Goal: Task Accomplishment & Management: Use online tool/utility

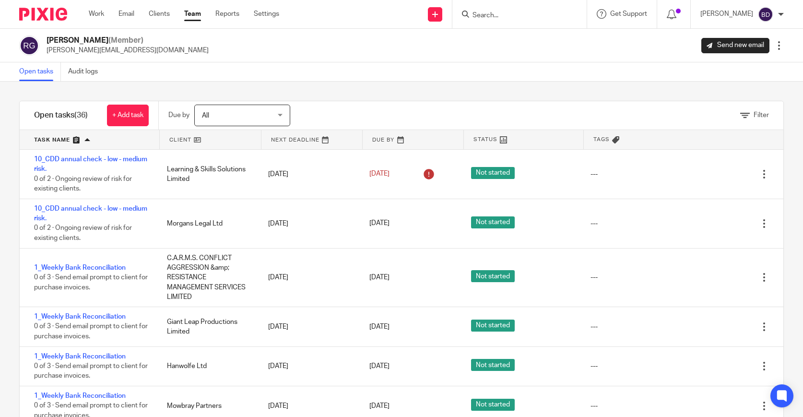
scroll to position [33, 0]
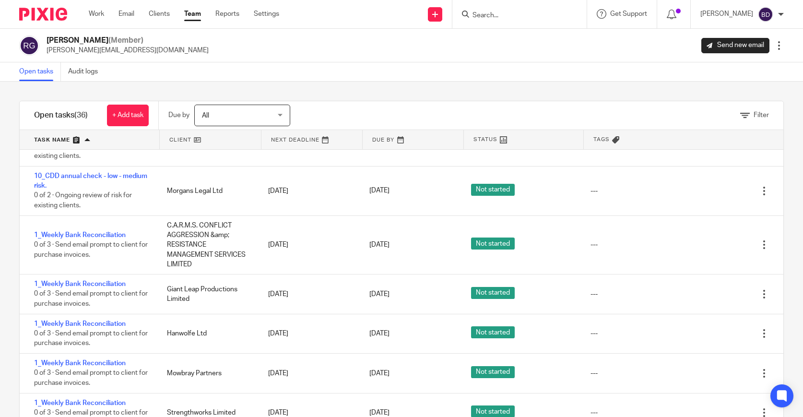
click at [496, 13] on input "Search" at bounding box center [514, 16] width 86 height 9
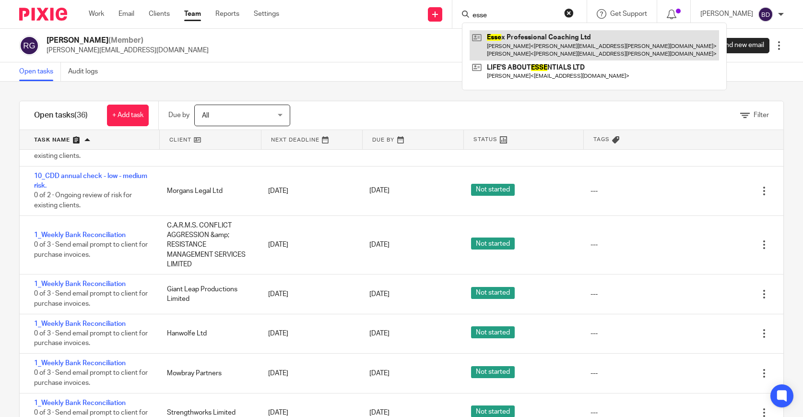
type input "esse"
click at [516, 44] on link at bounding box center [593, 45] width 249 height 30
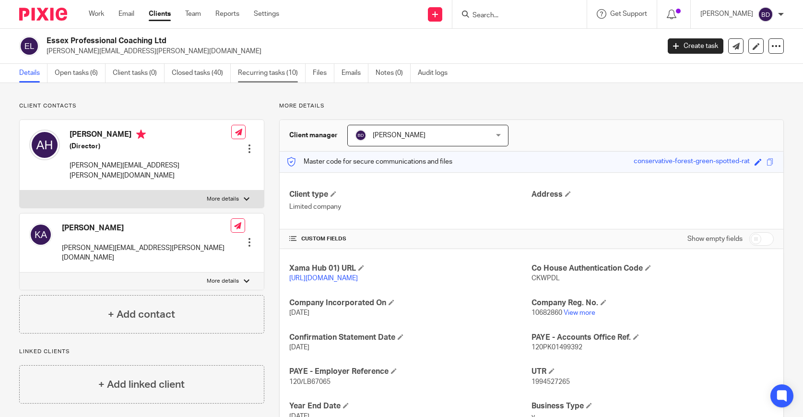
click at [273, 70] on link "Recurring tasks (10)" at bounding box center [272, 73] width 68 height 19
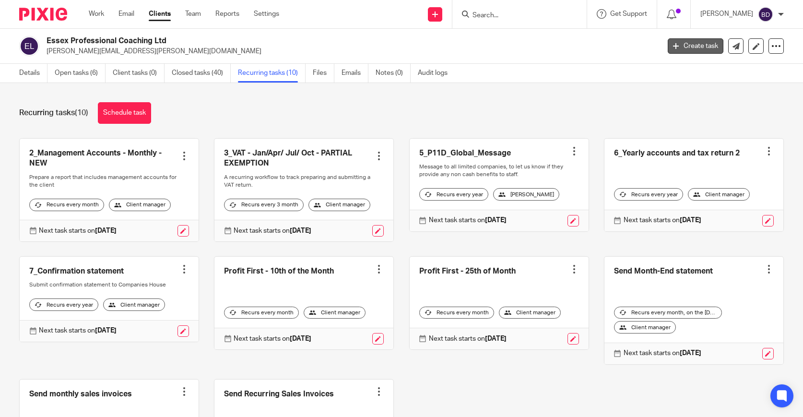
click at [688, 47] on link "Create task" at bounding box center [695, 45] width 56 height 15
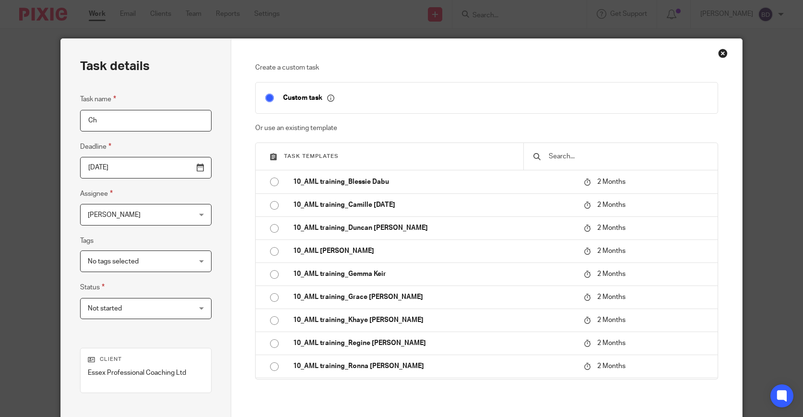
type input "C"
type input "Childcare Vouchers Reconciliation"
click at [196, 213] on div "Blessie Dabu Blessie Dabu" at bounding box center [145, 215] width 131 height 22
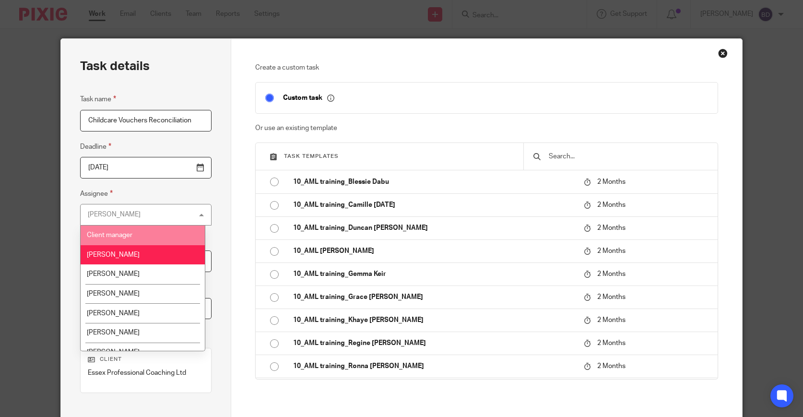
click at [177, 237] on li "Client manager" at bounding box center [143, 235] width 124 height 20
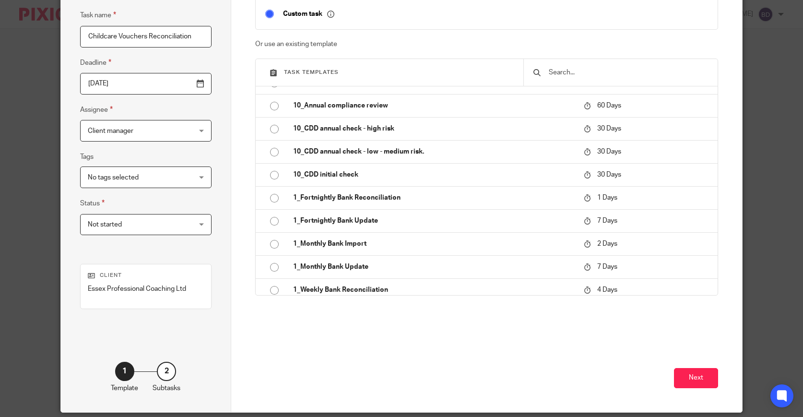
scroll to position [88, 0]
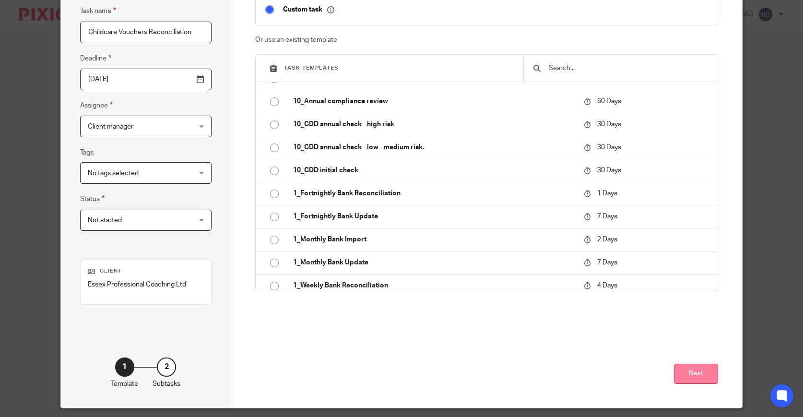
click at [688, 374] on button "Next" at bounding box center [696, 373] width 44 height 21
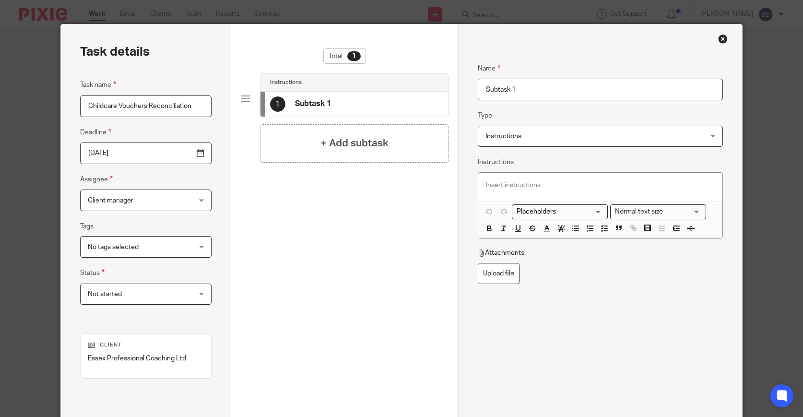
scroll to position [0, 0]
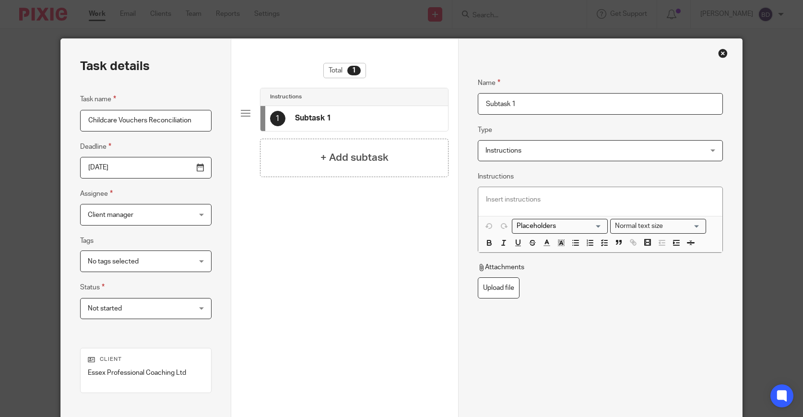
drag, startPoint x: 530, startPoint y: 103, endPoint x: 484, endPoint y: 103, distance: 46.0
click at [484, 103] on input "Subtask 1" at bounding box center [600, 104] width 245 height 22
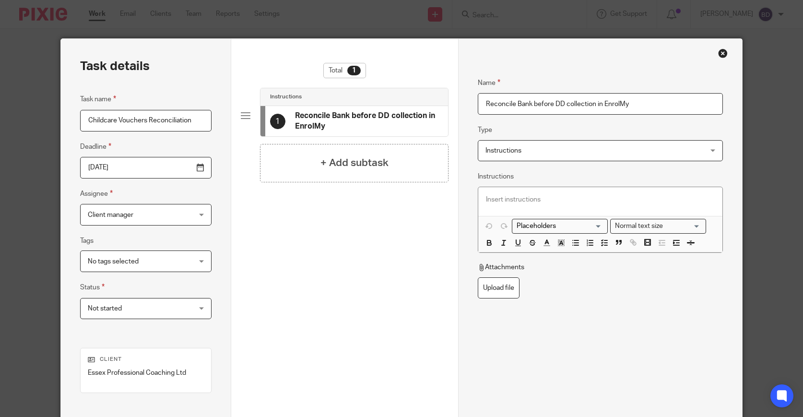
scroll to position [109, 0]
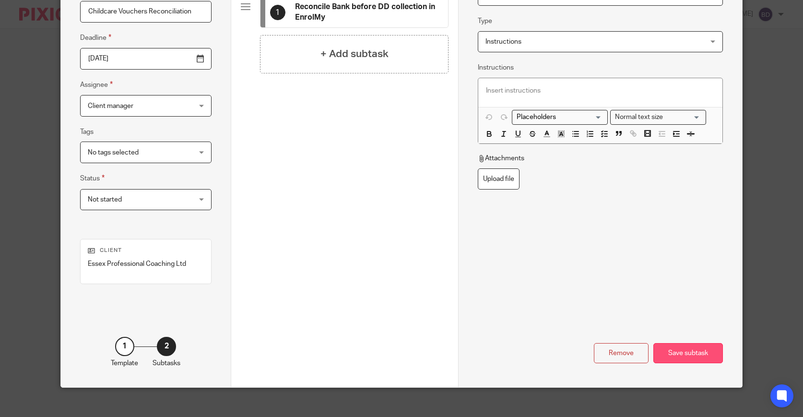
type input "Reconcile Bank before DD collection in EnrolMy"
click at [678, 349] on div "Save subtask" at bounding box center [688, 353] width 70 height 21
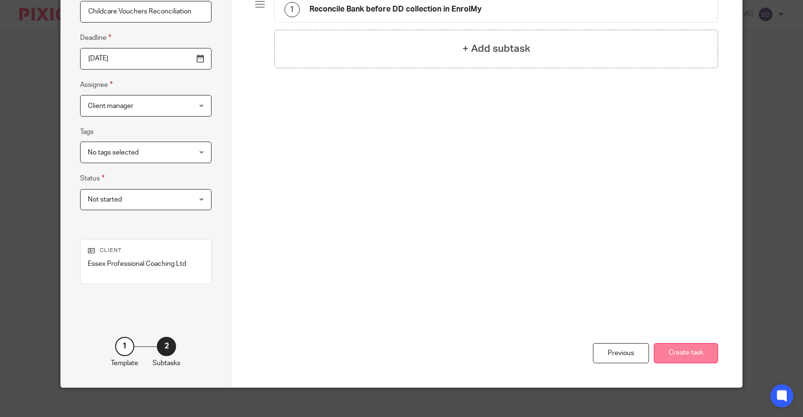
click at [680, 355] on button "Create task" at bounding box center [685, 353] width 64 height 21
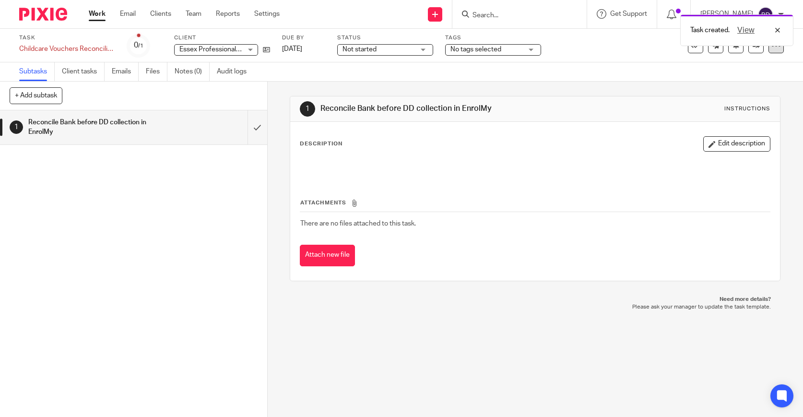
click at [778, 52] on div at bounding box center [775, 45] width 15 height 15
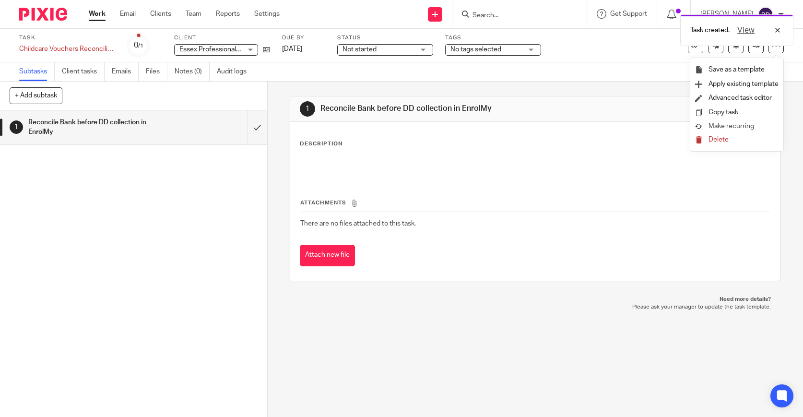
click at [733, 126] on span "Make recurring" at bounding box center [731, 126] width 46 height 7
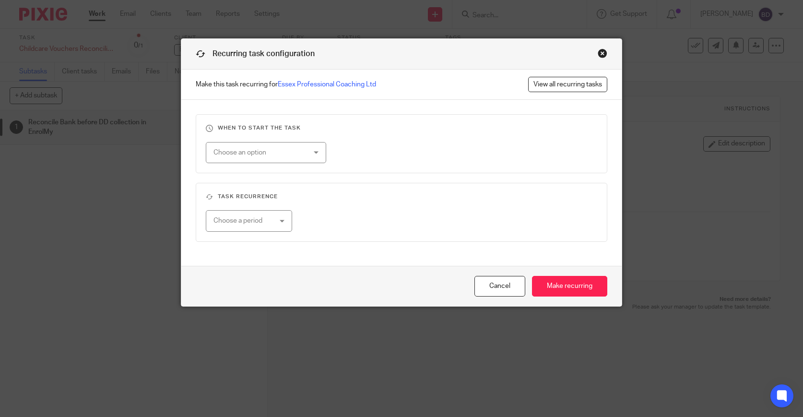
click at [319, 155] on div "Choose an option" at bounding box center [266, 153] width 120 height 22
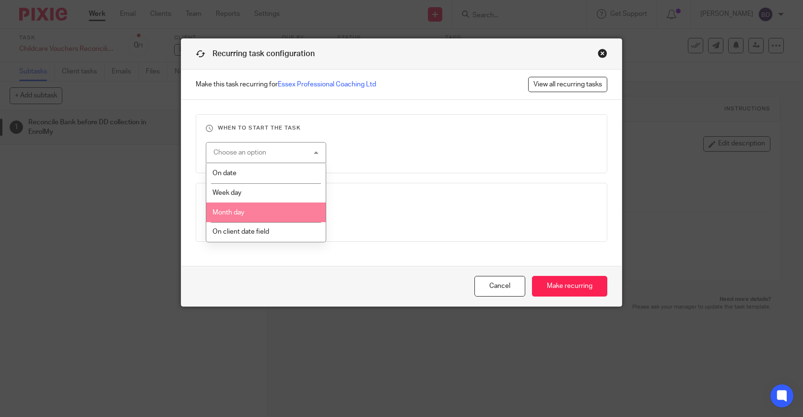
click at [279, 210] on li "Month day" at bounding box center [265, 212] width 119 height 20
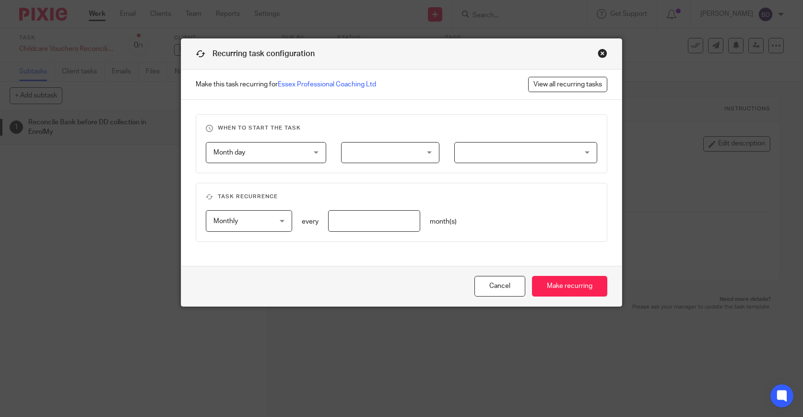
click at [388, 162] on div at bounding box center [390, 153] width 98 height 22
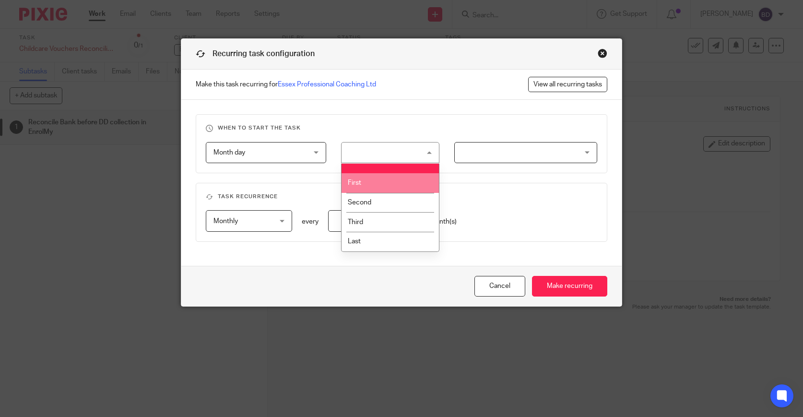
click at [402, 175] on li "First" at bounding box center [389, 183] width 97 height 20
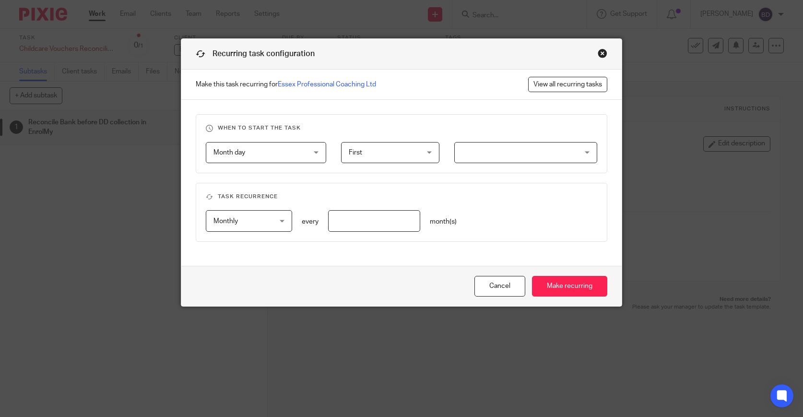
click at [559, 151] on div at bounding box center [525, 153] width 143 height 22
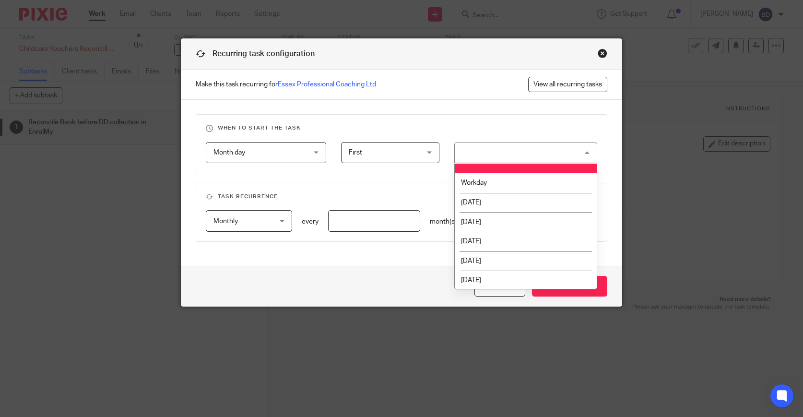
click at [303, 156] on span "Month day" at bounding box center [258, 152] width 90 height 20
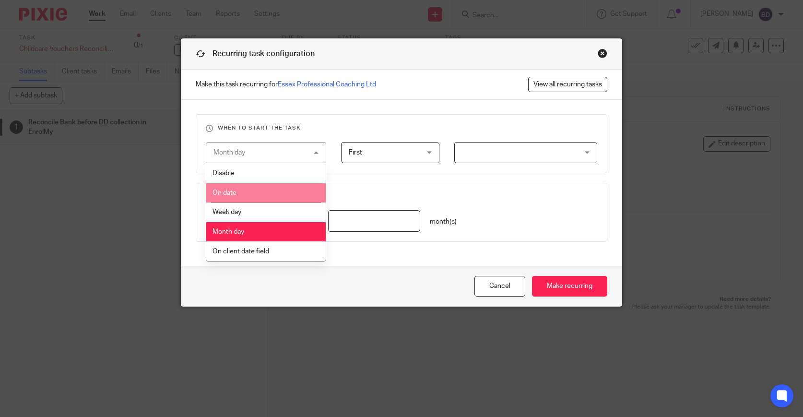
click at [285, 195] on li "On date" at bounding box center [265, 193] width 119 height 20
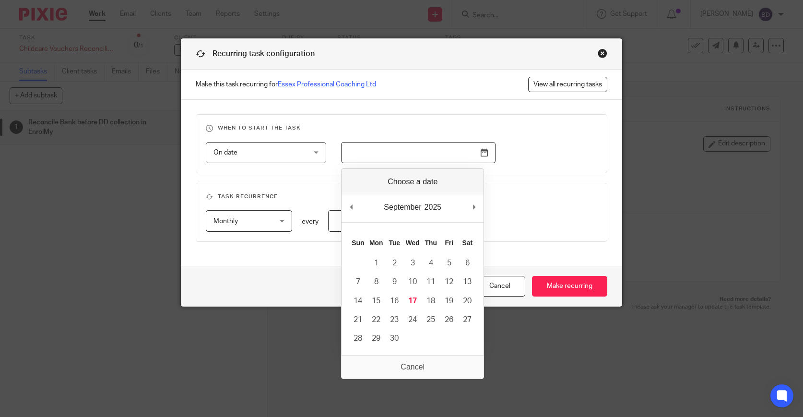
click at [484, 152] on input "Use the arrow keys to pick a date" at bounding box center [418, 153] width 154 height 22
type input "2025-09-02"
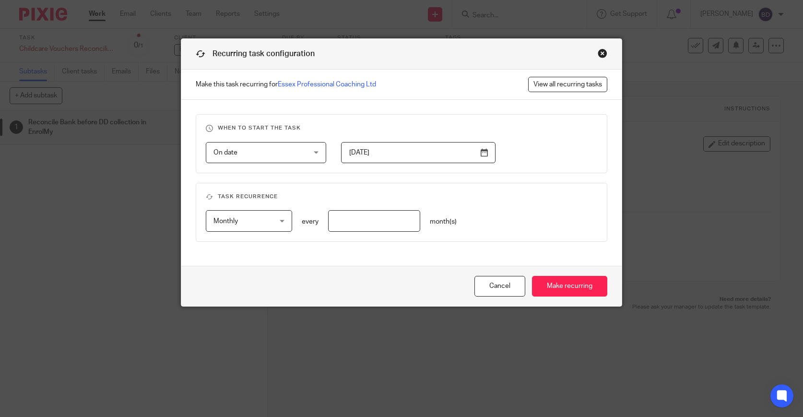
click at [354, 226] on input "number" at bounding box center [374, 221] width 92 height 22
type input "1"
click at [584, 281] on input "Make recurring" at bounding box center [569, 286] width 75 height 21
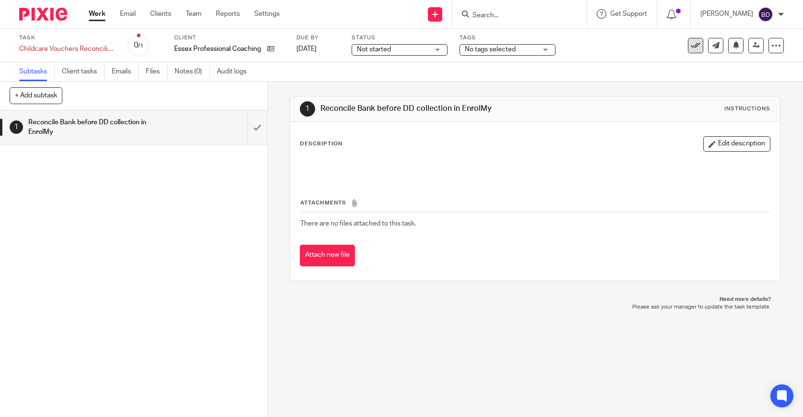
click at [694, 49] on icon at bounding box center [695, 46] width 10 height 10
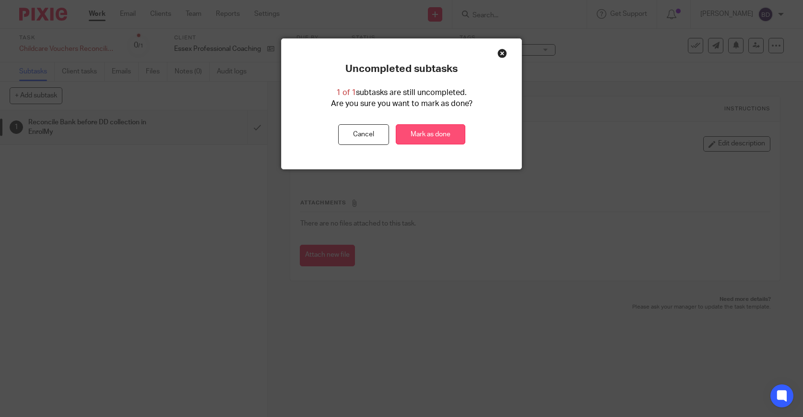
click at [451, 133] on link "Mark as done" at bounding box center [431, 134] width 70 height 21
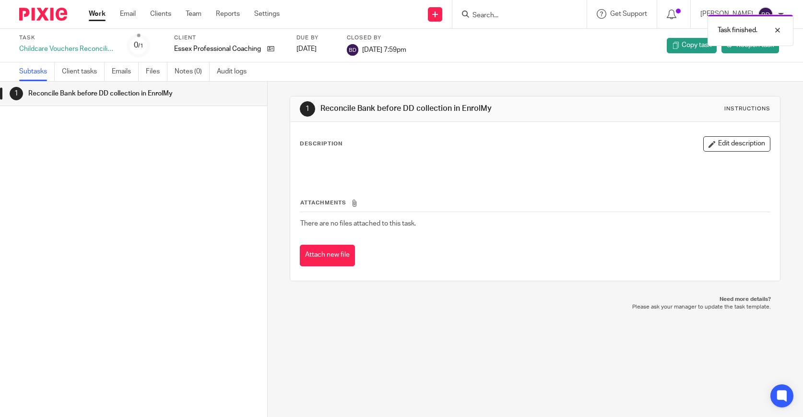
click at [57, 20] on img at bounding box center [43, 14] width 48 height 13
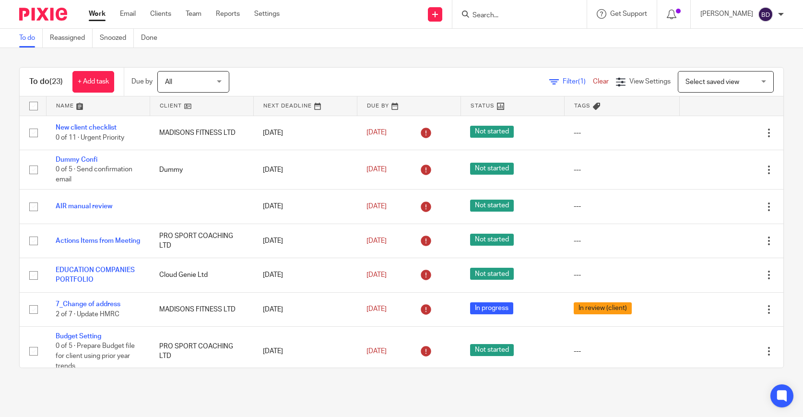
click at [503, 17] on input "Search" at bounding box center [514, 16] width 86 height 9
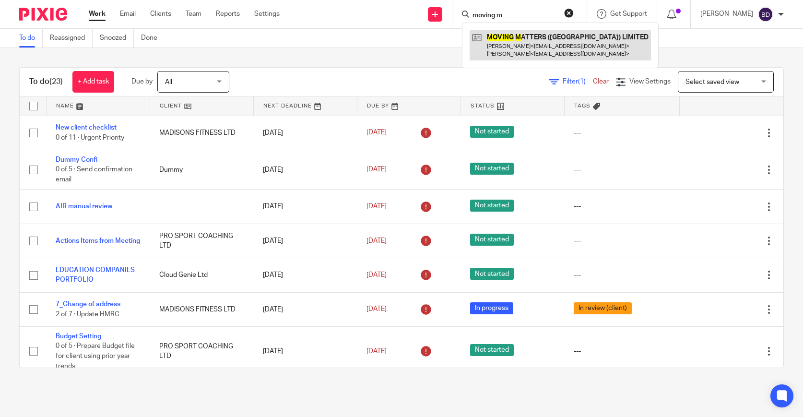
type input "moving m"
click at [537, 47] on link at bounding box center [559, 45] width 181 height 30
